Goal: Transaction & Acquisition: Purchase product/service

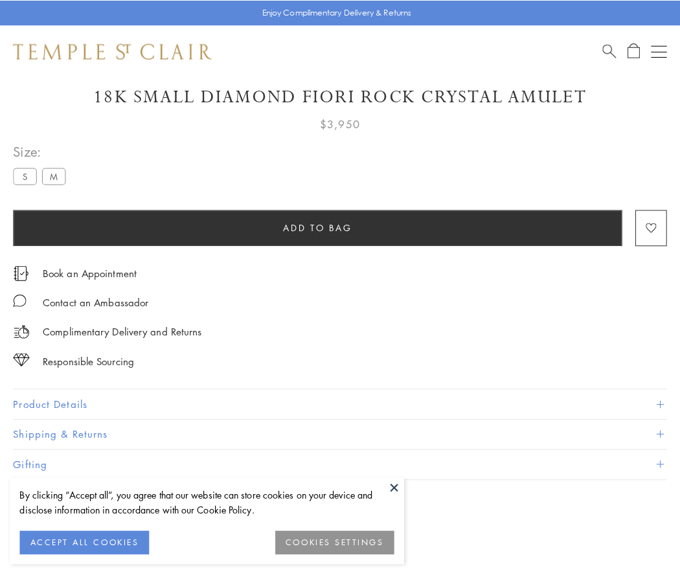
scroll to position [35, 0]
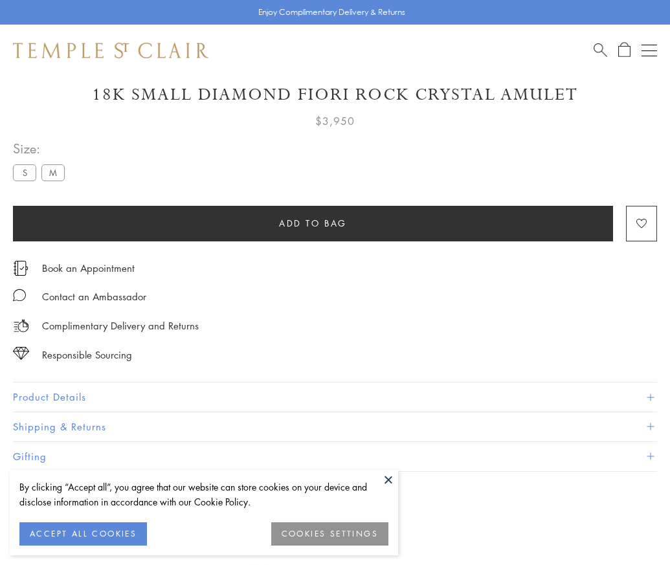
click at [313, 223] on span "Add to bag" at bounding box center [313, 223] width 68 height 14
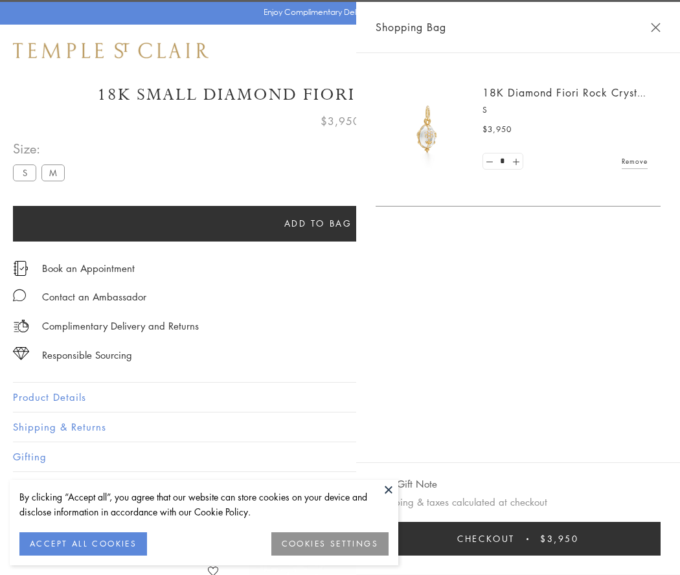
click at [660, 539] on button "Checkout $3,950" at bounding box center [518, 539] width 285 height 34
